Goal: Task Accomplishment & Management: Manage account settings

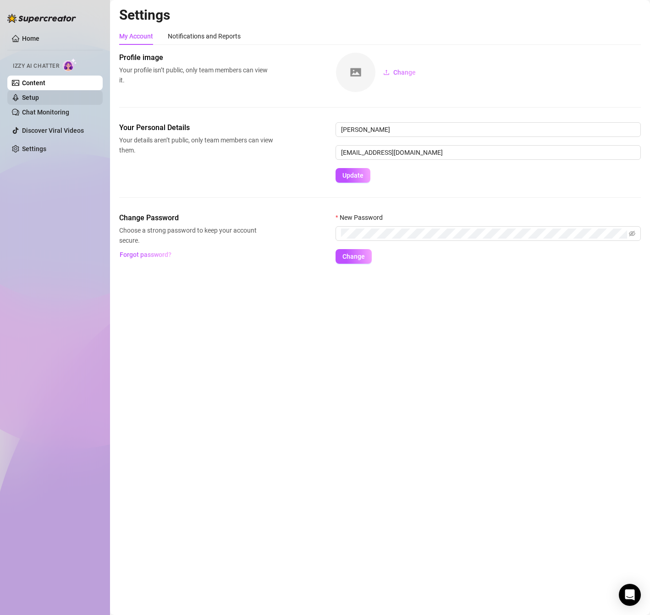
click at [39, 101] on link "Setup" at bounding box center [30, 97] width 17 height 7
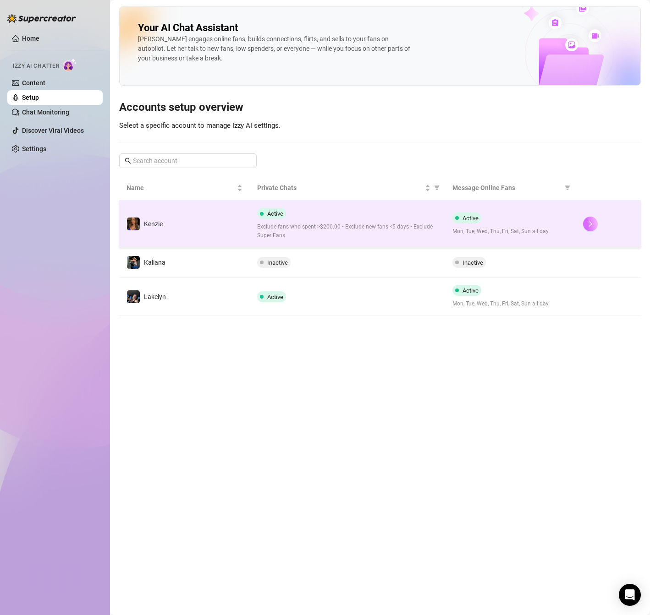
click at [589, 222] on icon "right" at bounding box center [589, 223] width 3 height 5
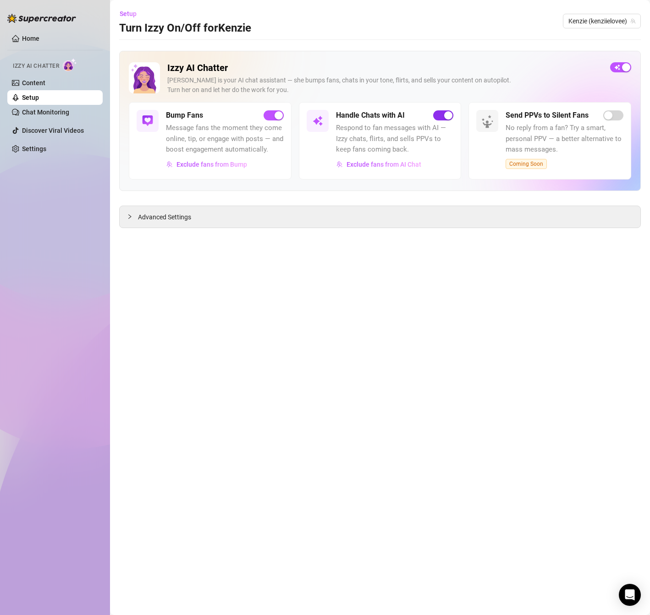
click at [442, 119] on span "button" at bounding box center [443, 115] width 20 height 10
click at [39, 97] on link "Setup" at bounding box center [30, 97] width 17 height 7
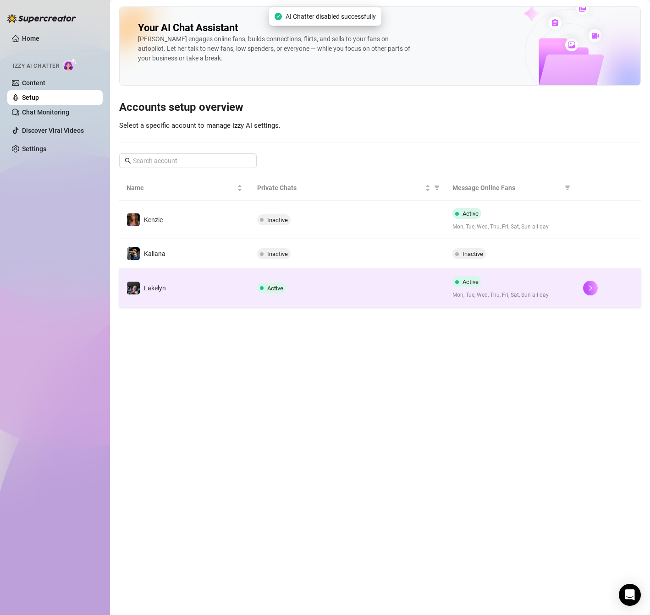
click at [367, 283] on div "Active" at bounding box center [347, 288] width 181 height 11
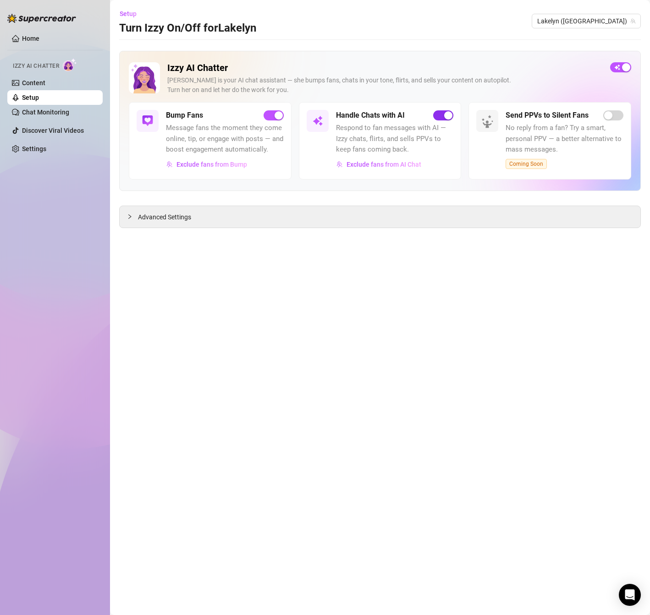
click at [445, 112] on div "button" at bounding box center [448, 115] width 8 height 8
click at [602, 21] on span "Lakelyn ([GEOGRAPHIC_DATA])" at bounding box center [586, 21] width 98 height 14
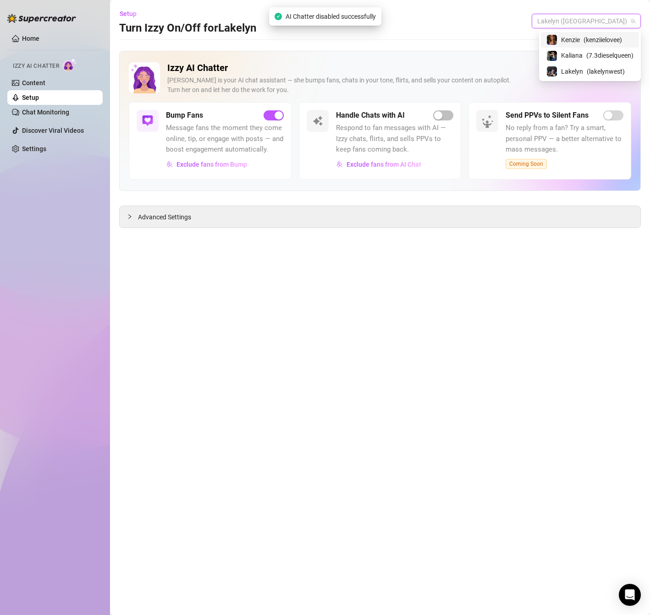
click at [592, 43] on span "( kenziielovee )" at bounding box center [602, 40] width 38 height 10
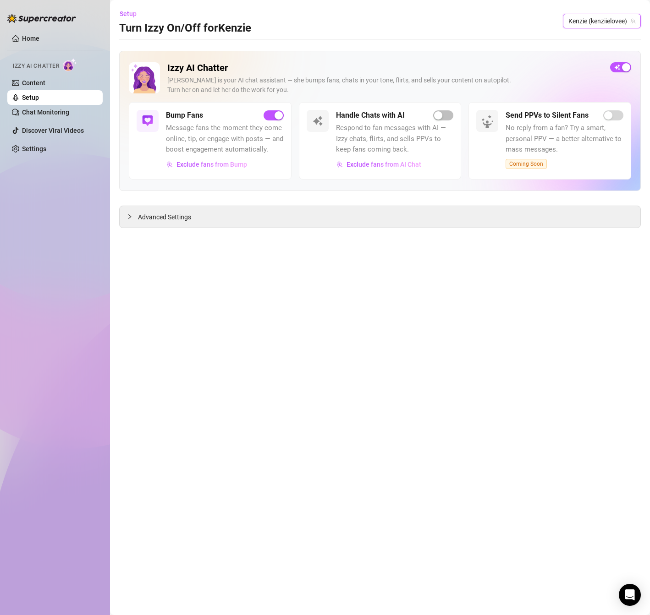
click at [471, 56] on div "Izzy AI Chatter [PERSON_NAME] is your AI chat assistant — she bumps fans, chats…" at bounding box center [379, 121] width 521 height 140
click at [606, 27] on span "Kenzie (kenziielovee)" at bounding box center [601, 21] width 67 height 14
click at [587, 55] on span "( 7.3dieselqueen )" at bounding box center [609, 55] width 47 height 10
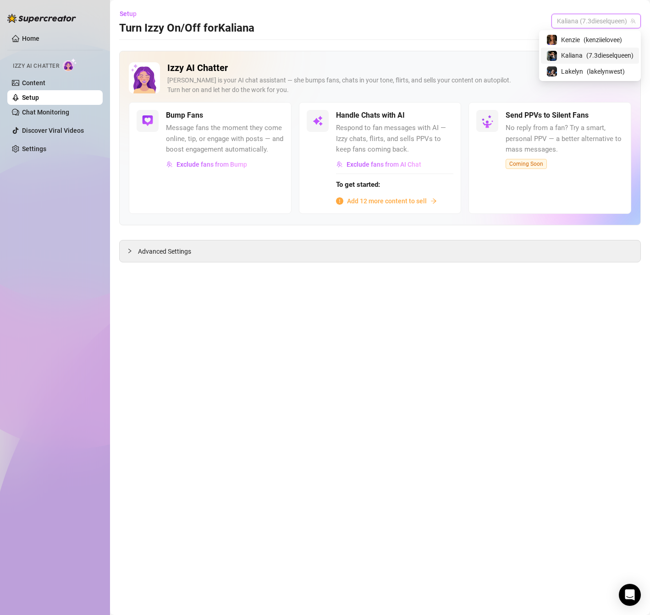
click at [603, 20] on span "Kaliana (7.3dieselqueen)" at bounding box center [596, 21] width 78 height 14
click at [577, 75] on span "Lakelyn" at bounding box center [572, 71] width 22 height 10
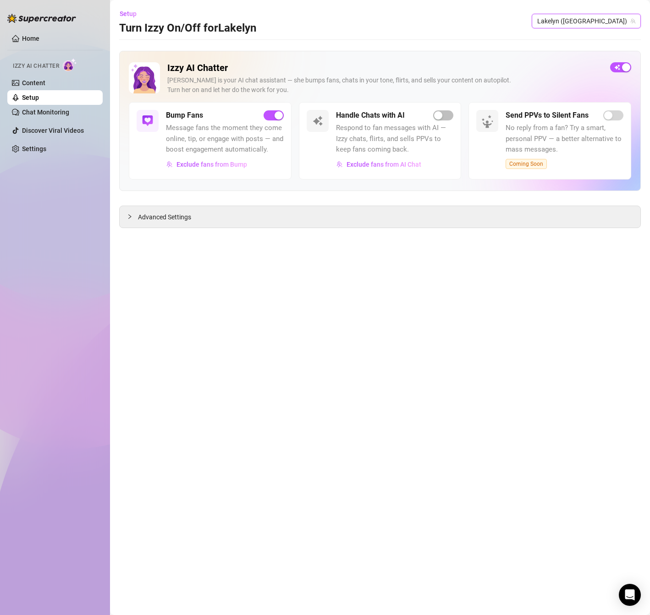
click at [445, 55] on div "Izzy AI Chatter [PERSON_NAME] is your AI chat assistant — she bumps fans, chats…" at bounding box center [379, 121] width 521 height 140
